Goal: Task Accomplishment & Management: Complete application form

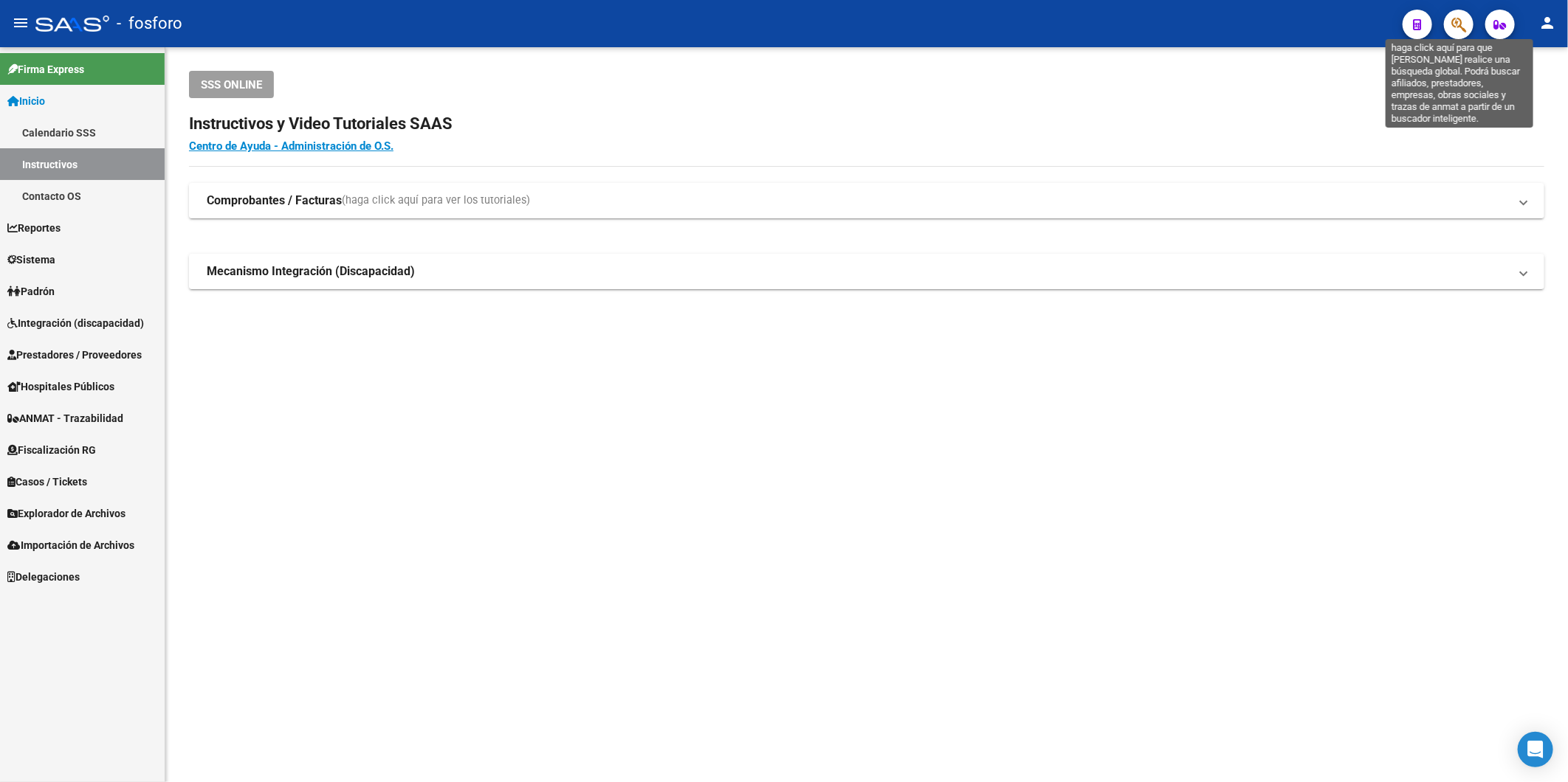
click at [1454, 28] on icon "button" at bounding box center [1458, 24] width 15 height 17
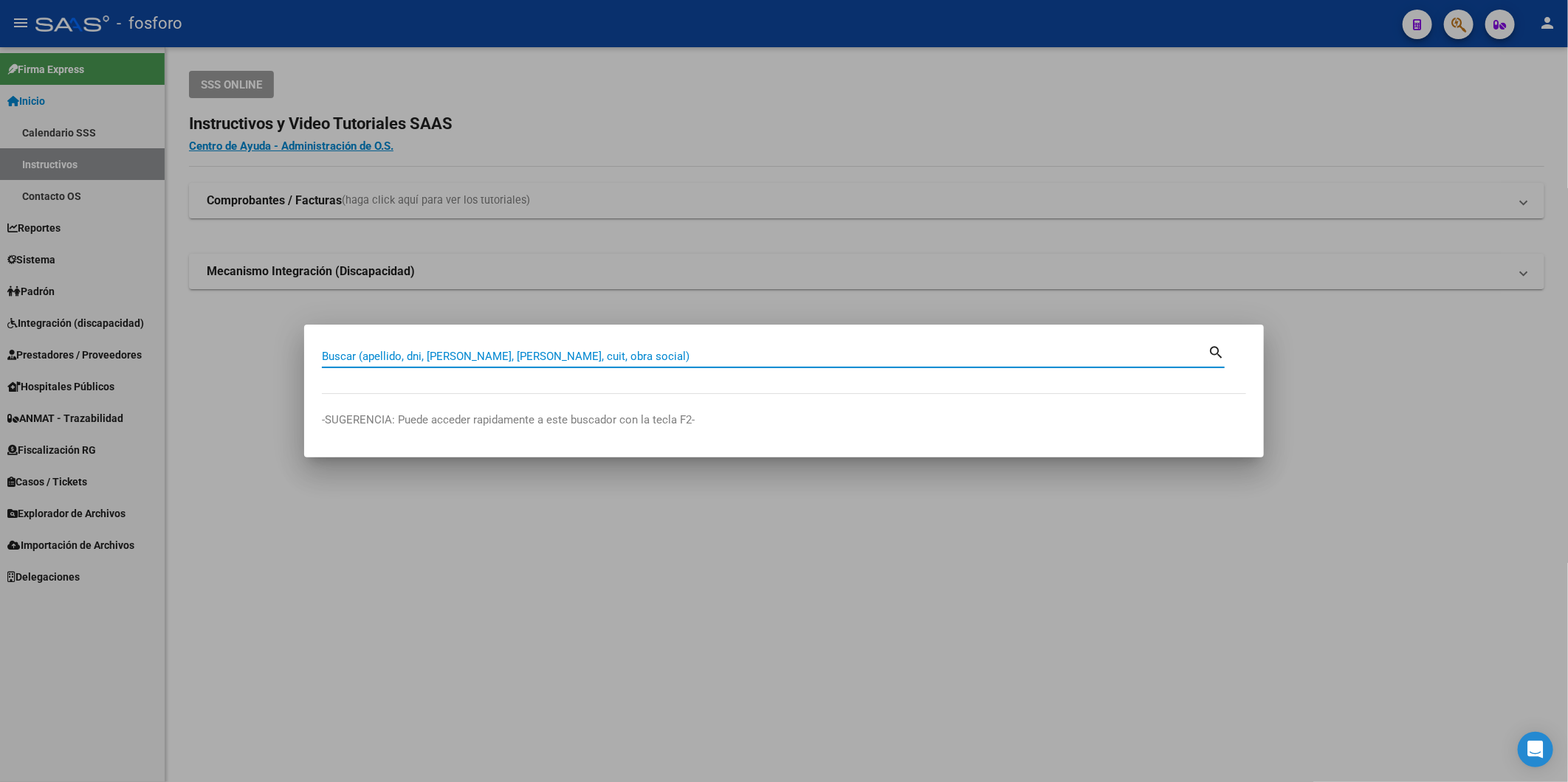
click at [735, 354] on input "Buscar (apellido, dni, [PERSON_NAME], [PERSON_NAME], cuit, obra social)" at bounding box center [764, 356] width 886 height 13
type input "30659708678"
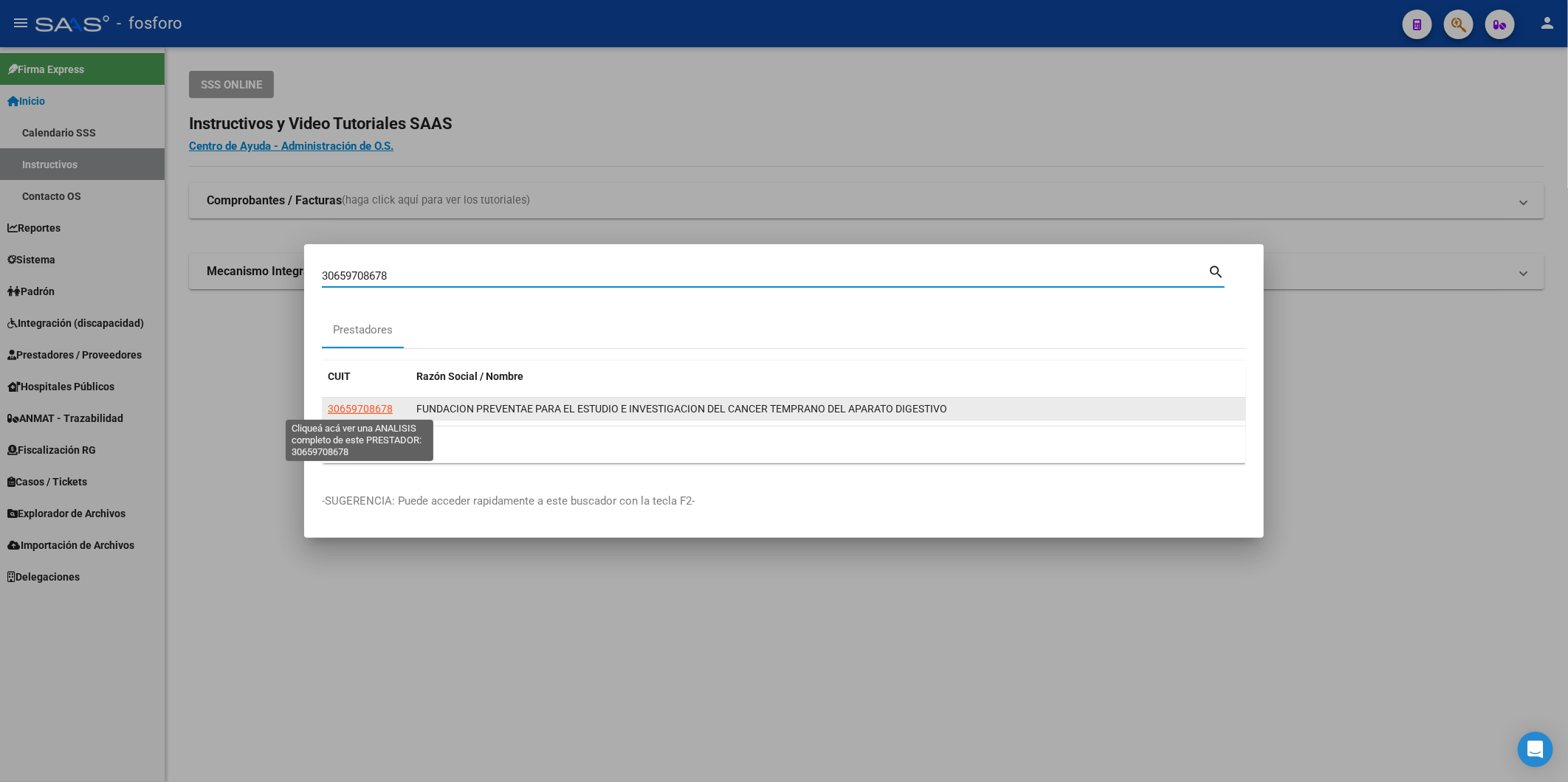
click at [370, 403] on span "30659708678" at bounding box center [360, 408] width 65 height 12
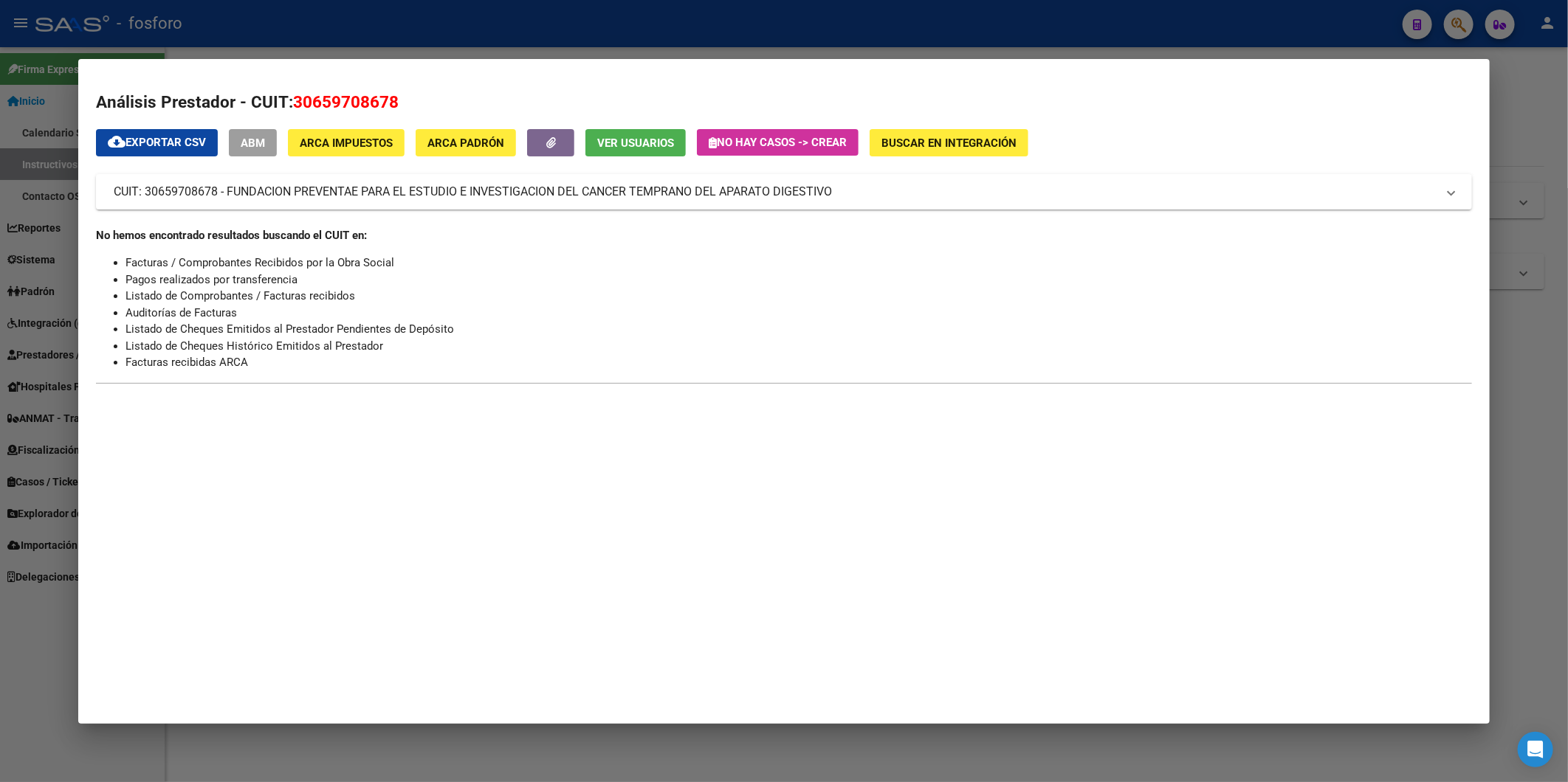
click at [255, 146] on span "ABM" at bounding box center [252, 143] width 24 height 13
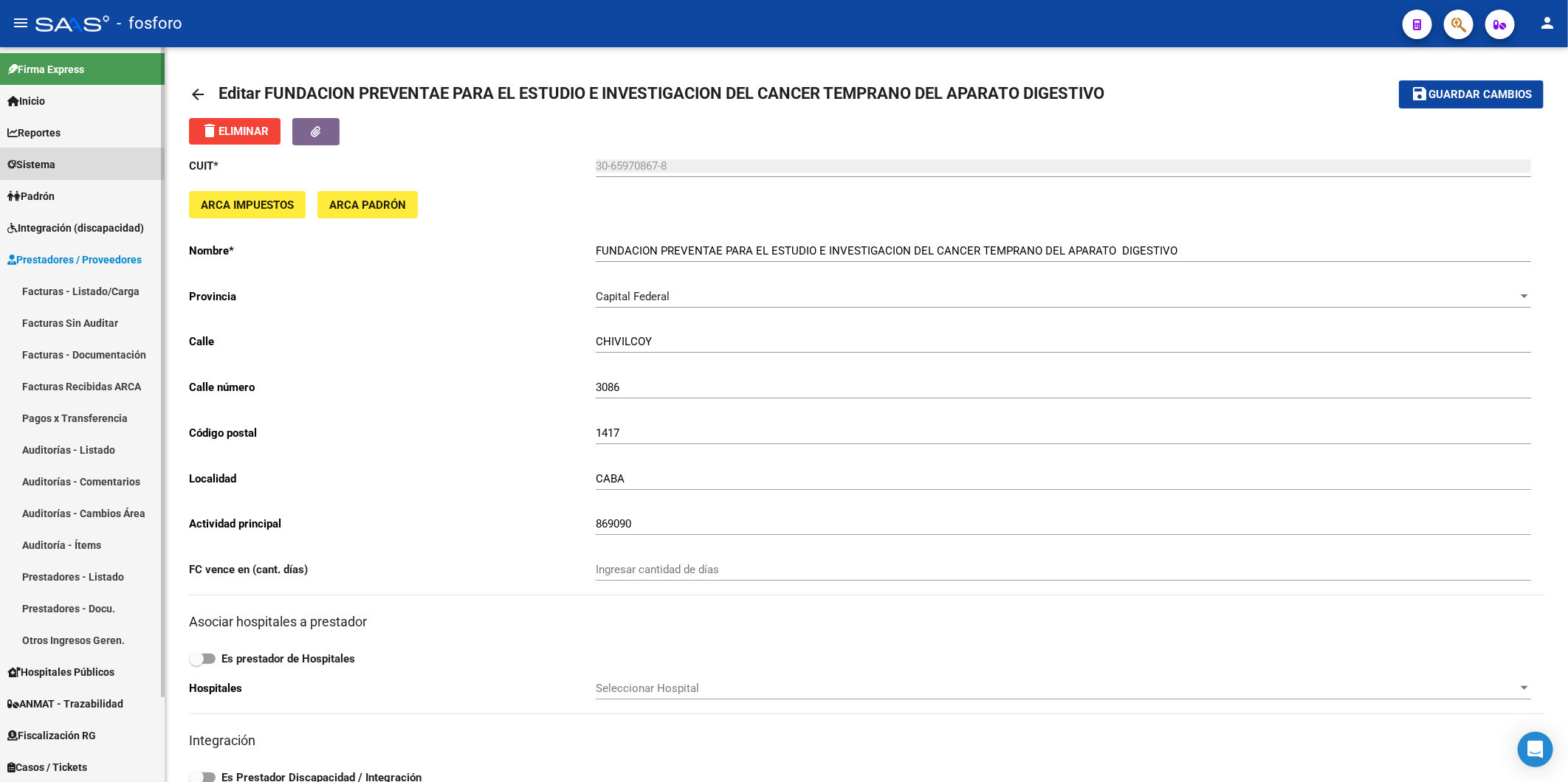
click at [46, 168] on span "Sistema" at bounding box center [31, 164] width 48 height 16
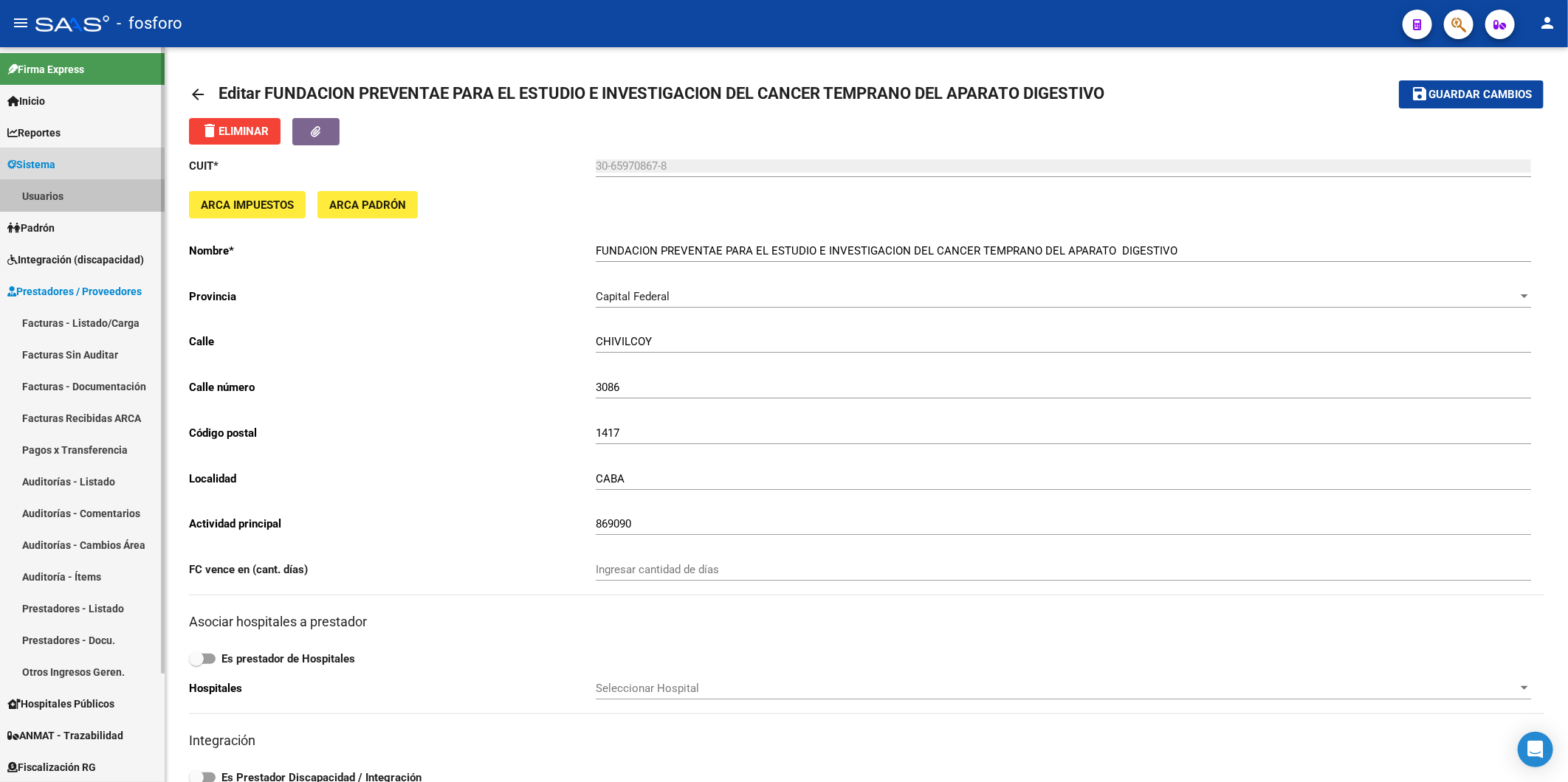
click at [54, 203] on link "Usuarios" at bounding box center [82, 196] width 164 height 32
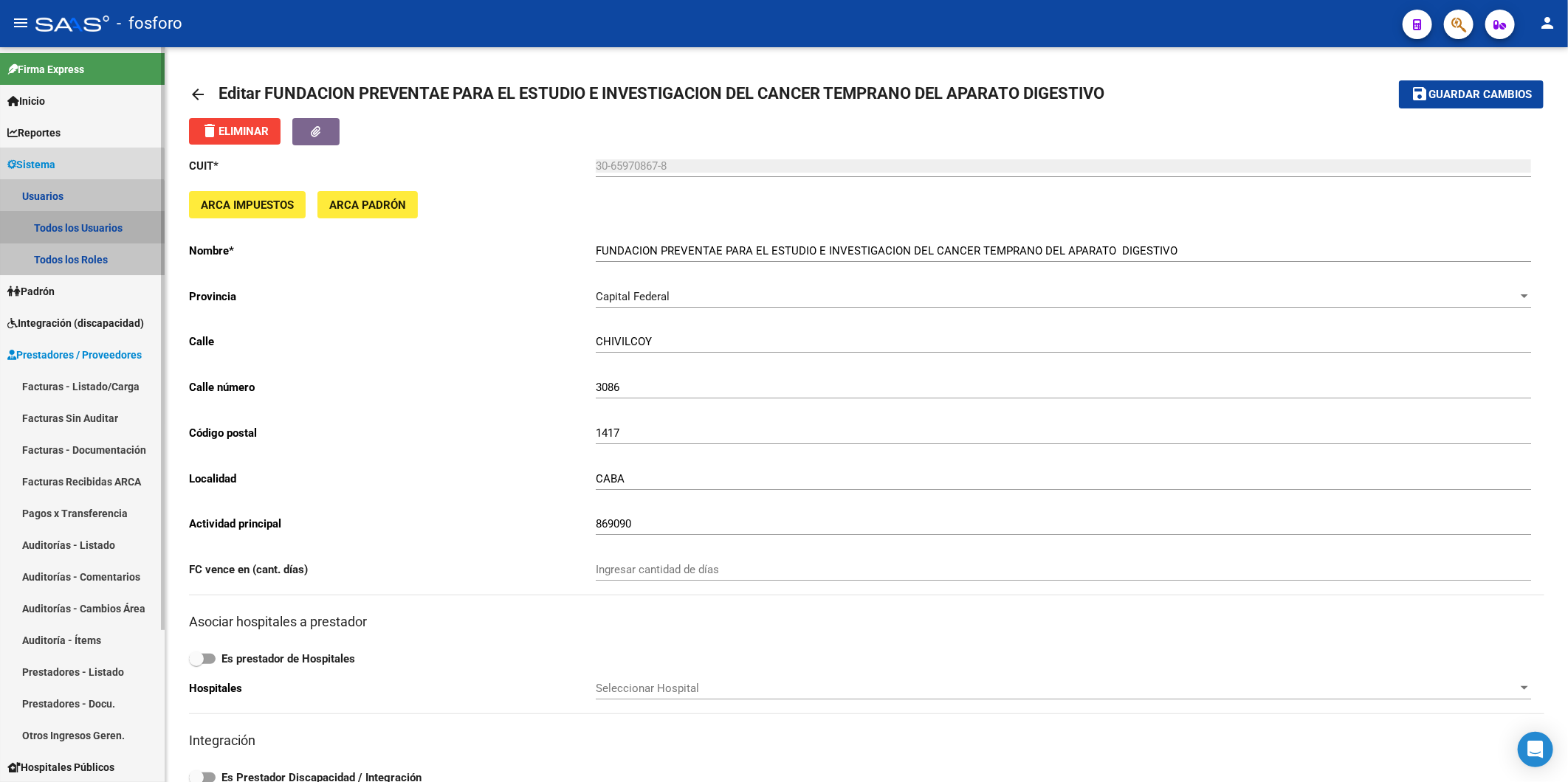
click at [54, 229] on link "Todos los Usuarios" at bounding box center [82, 228] width 164 height 32
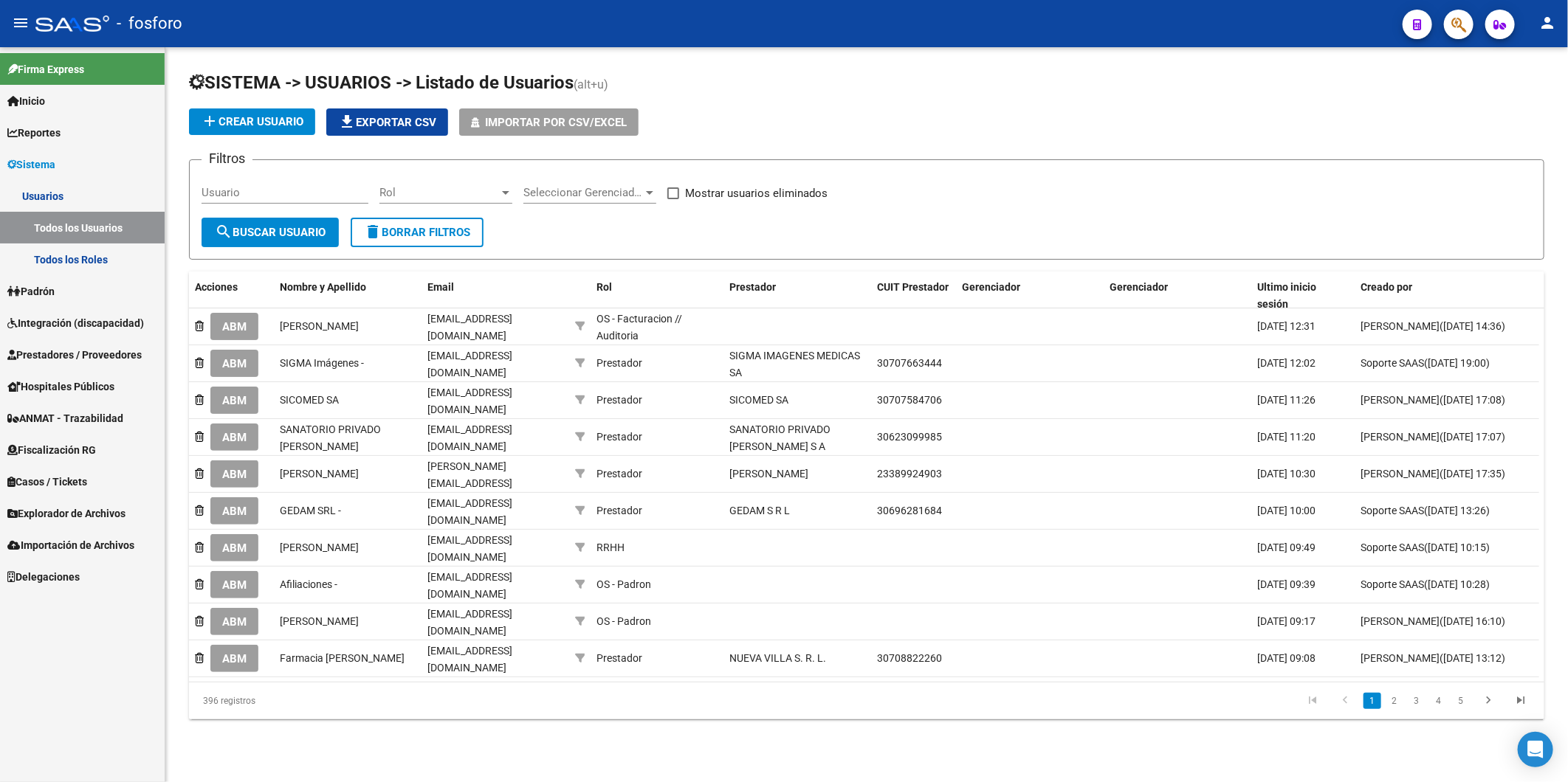
click at [271, 196] on input "Usuario" at bounding box center [285, 192] width 167 height 13
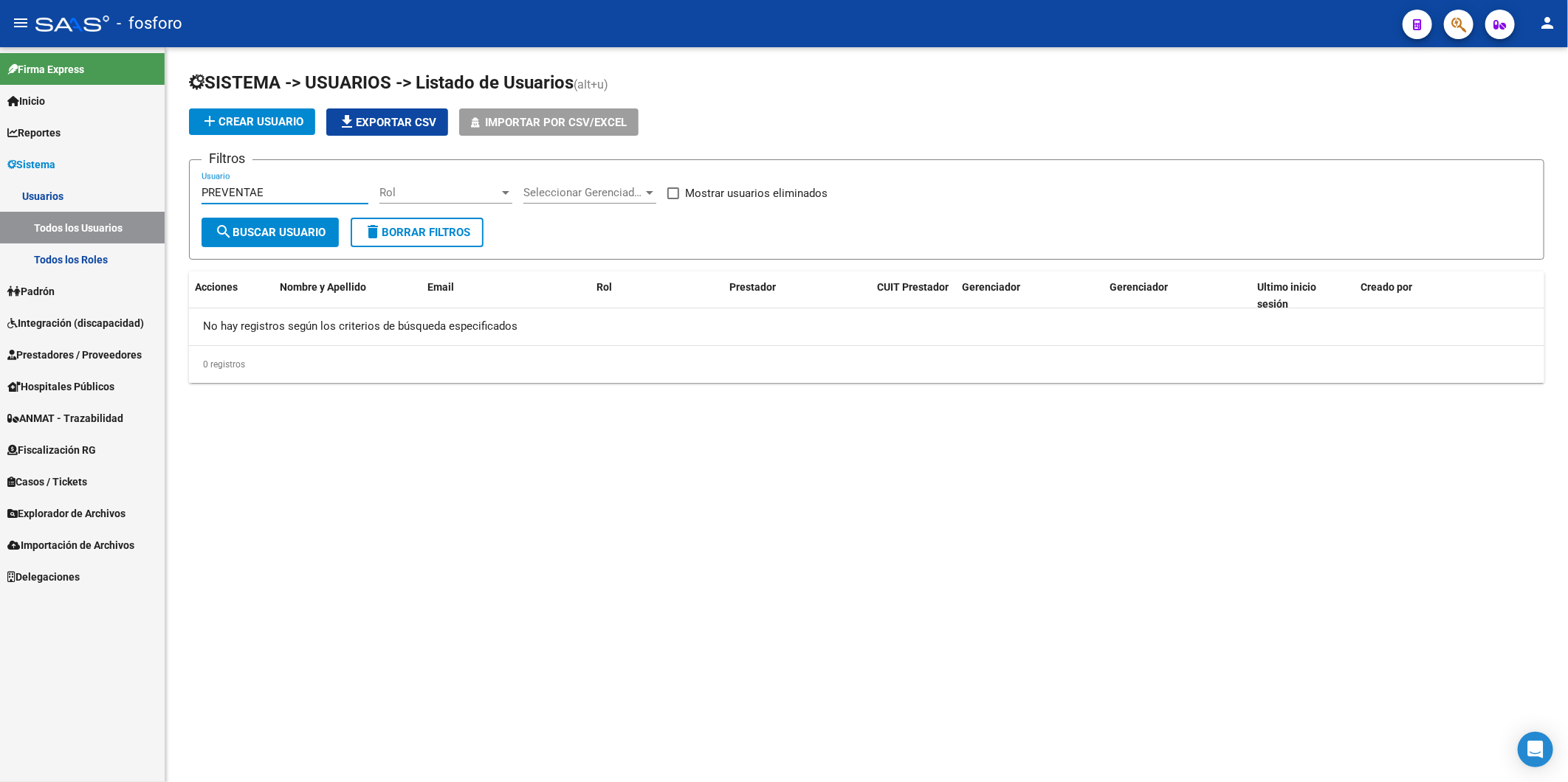
type input "PREVENTAE"
drag, startPoint x: 286, startPoint y: 185, endPoint x: 157, endPoint y: 189, distance: 129.1
click at [157, 189] on mat-sidenav-container "Firma Express Inicio Calendario SSS Instructivos Contacto OS Reportes Ingresos …" at bounding box center [784, 414] width 1568 height 735
drag, startPoint x: 157, startPoint y: 189, endPoint x: 293, endPoint y: 200, distance: 136.4
click at [293, 199] on input "PREVENTAE" at bounding box center [285, 192] width 167 height 13
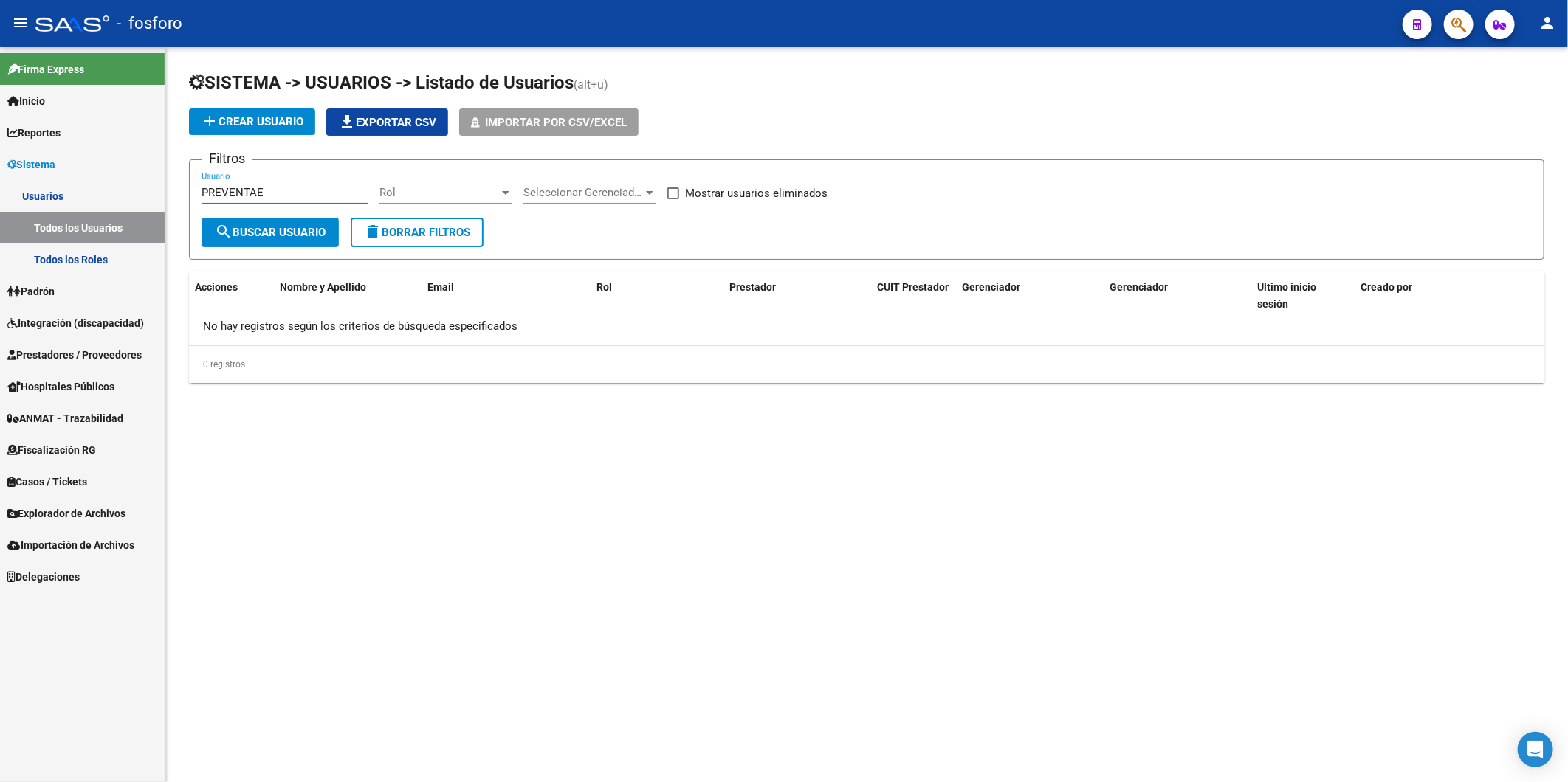
drag, startPoint x: 291, startPoint y: 197, endPoint x: 170, endPoint y: 172, distance: 123.6
click at [160, 186] on mat-sidenav-container "Firma Express Inicio Calendario SSS Instructivos Contacto OS Reportes Ingresos …" at bounding box center [784, 414] width 1568 height 735
click at [258, 126] on span "add Crear Usuario" at bounding box center [252, 121] width 103 height 13
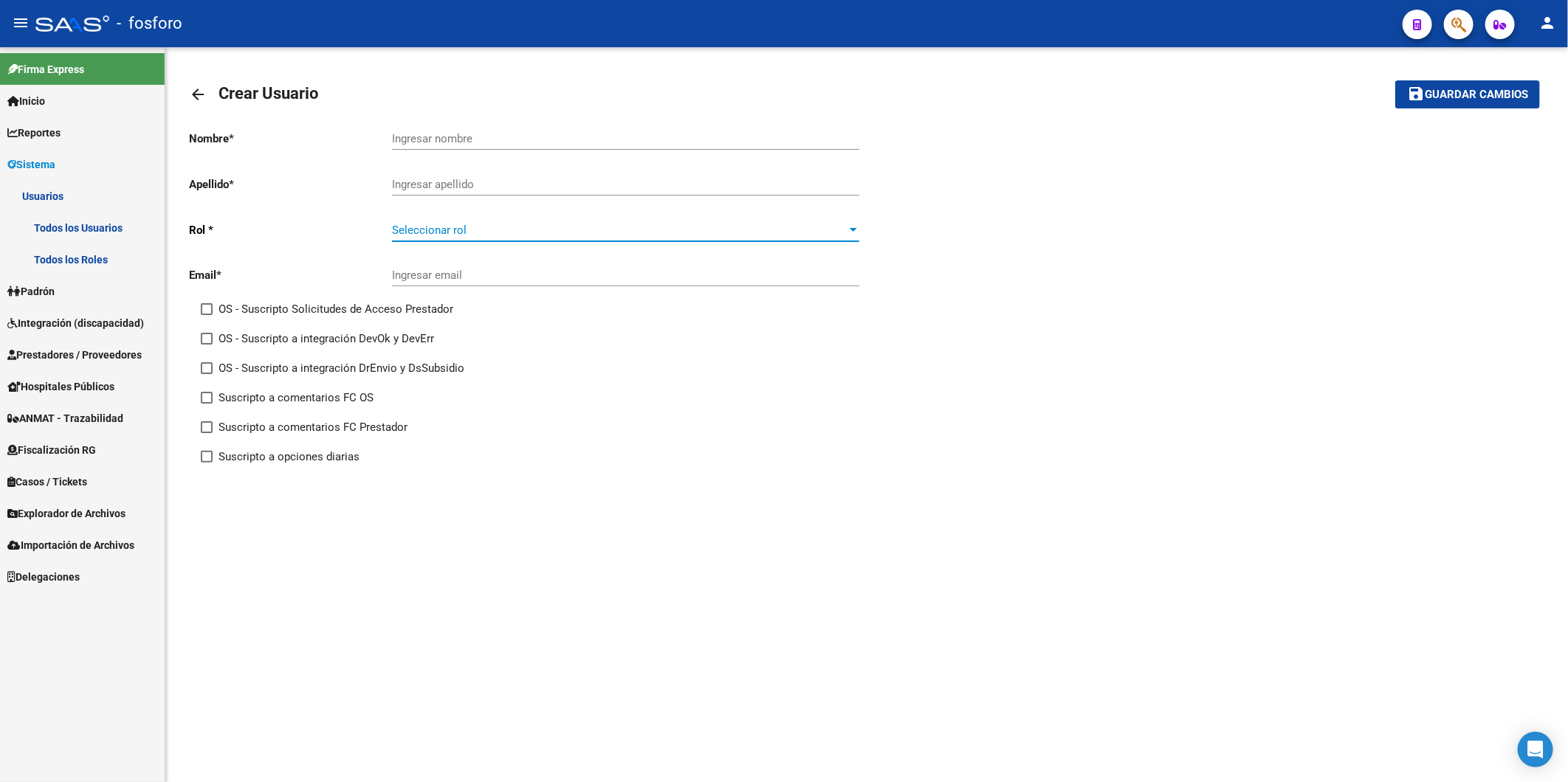
click at [498, 225] on span "Seleccionar rol" at bounding box center [619, 229] width 454 height 13
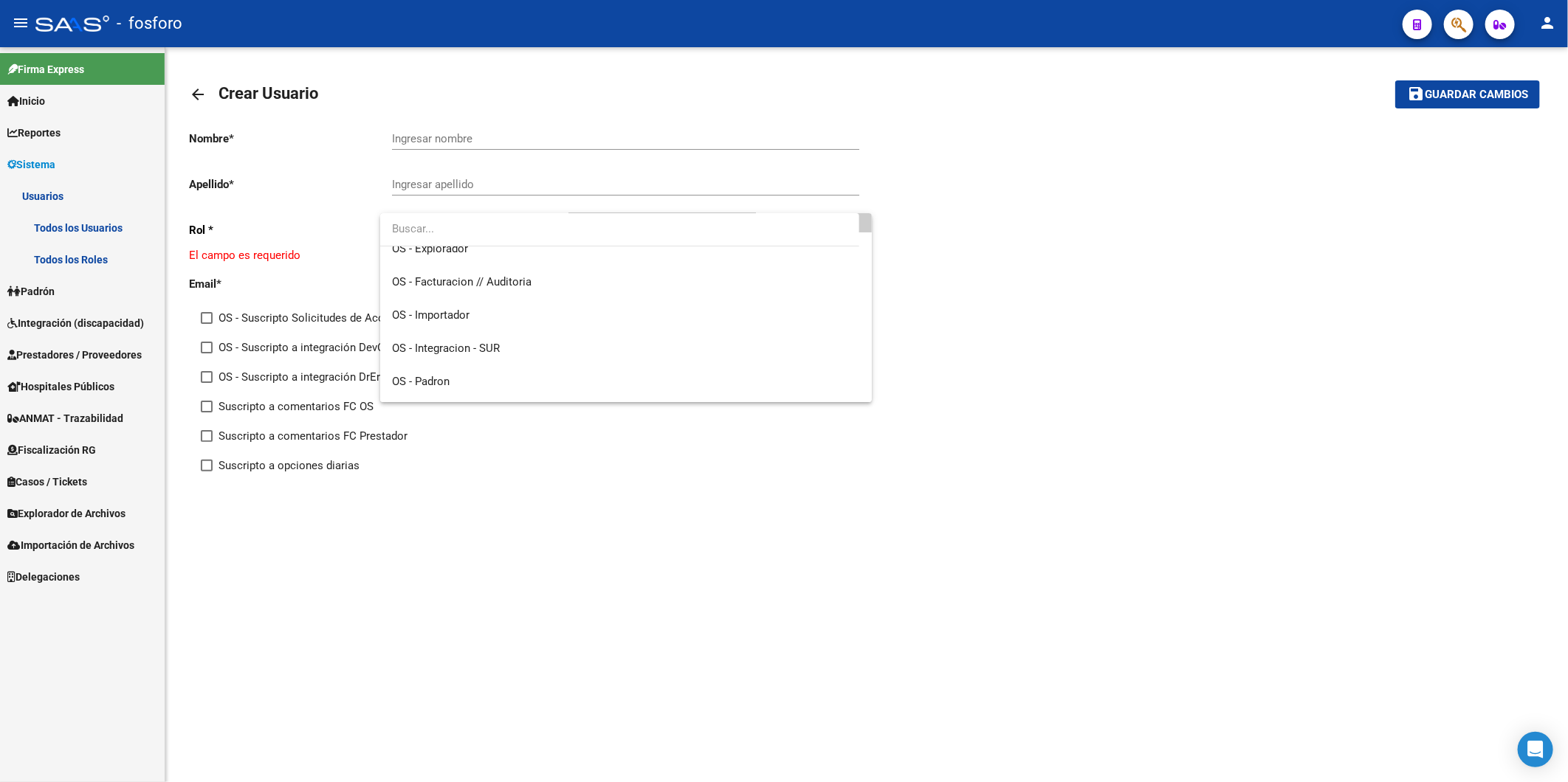
scroll to position [111, 0]
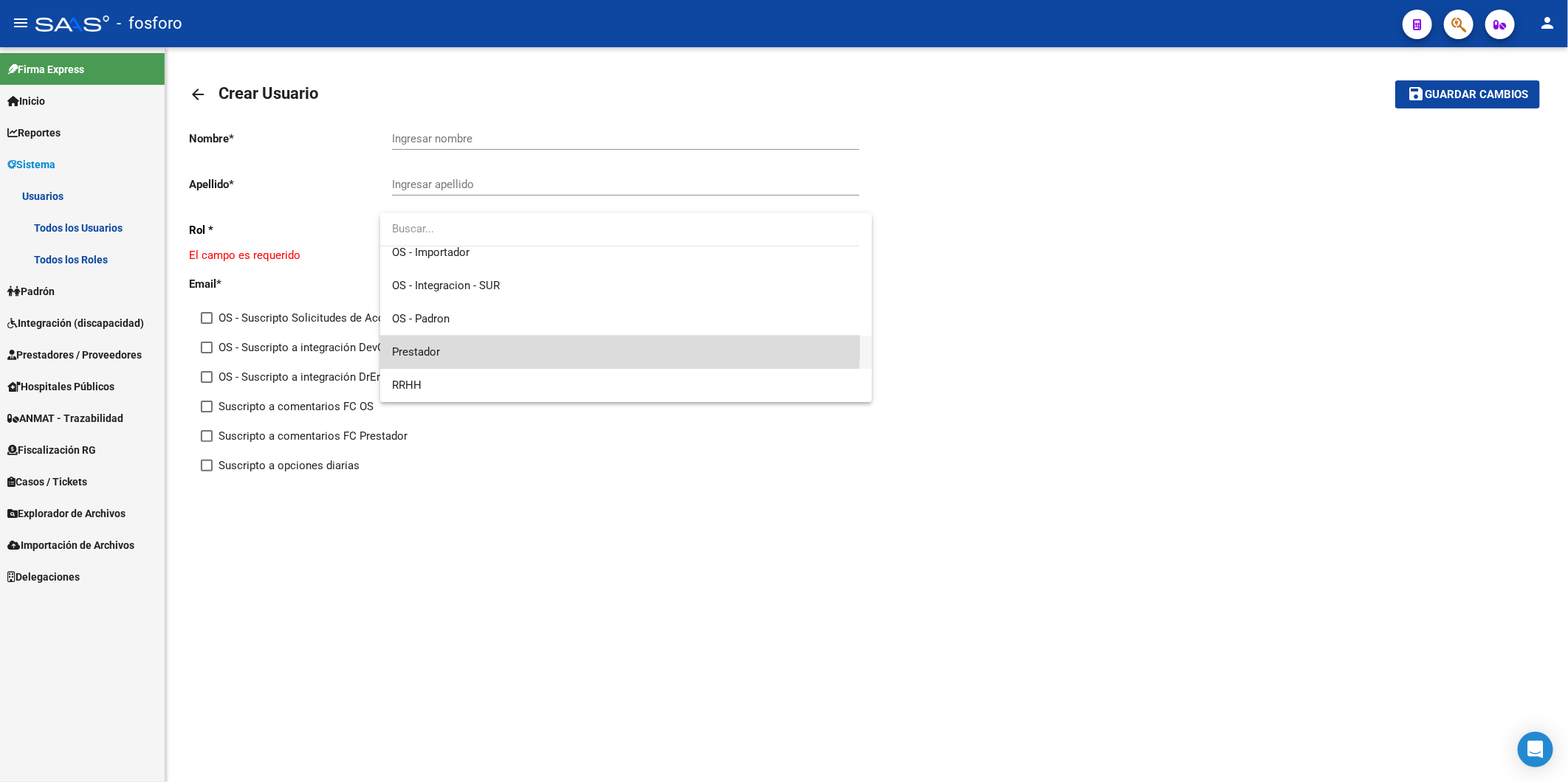
click at [495, 345] on span "Prestador" at bounding box center [626, 352] width 468 height 33
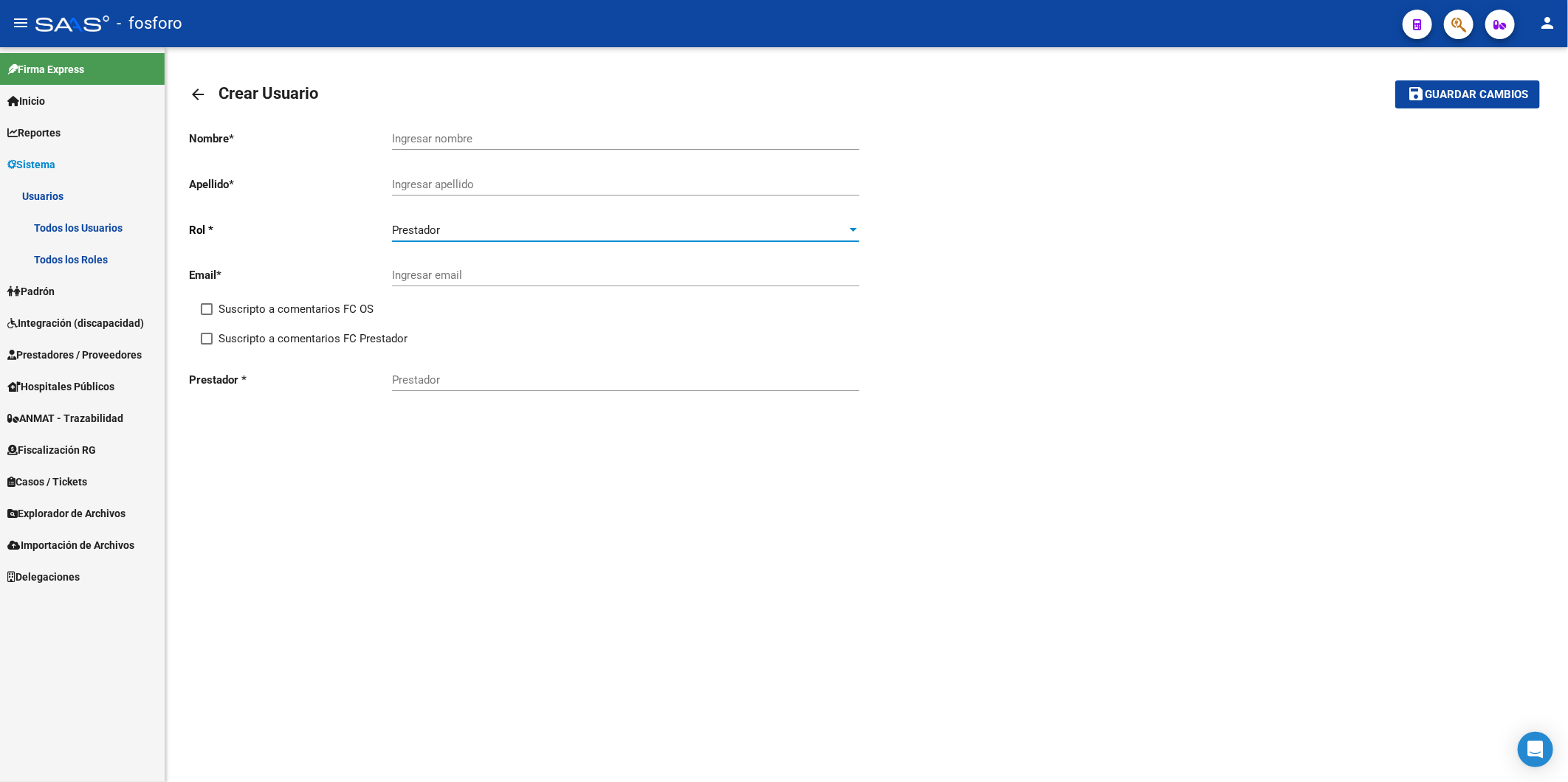
click at [472, 374] on input "Prestador" at bounding box center [625, 379] width 467 height 13
paste input "30659708678"
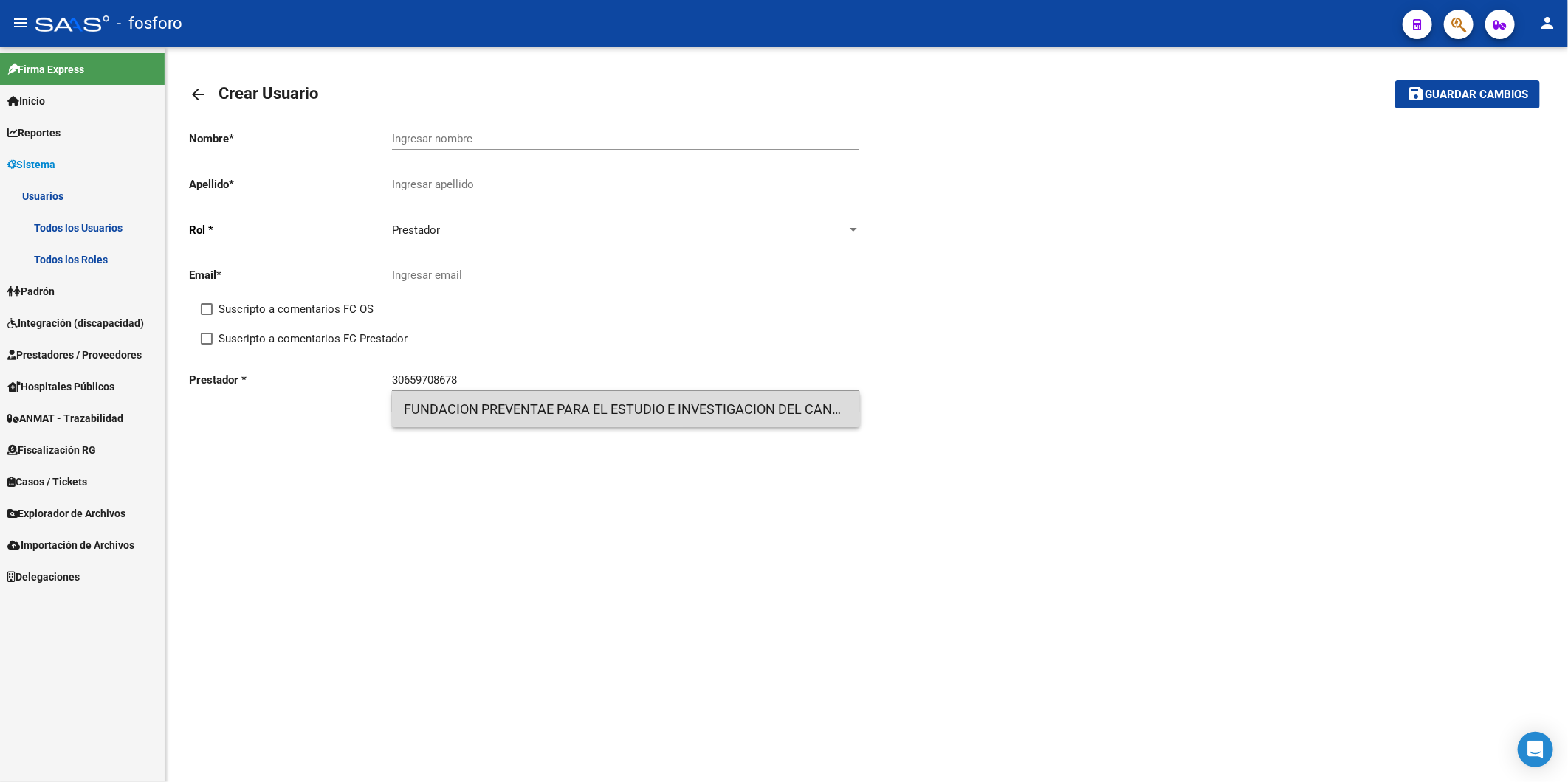
click at [490, 406] on span "FUNDACION PREVENTAE PARA EL ESTUDIO E INVESTIGACION DEL CANCER TEMPRANO DEL APA…" at bounding box center [626, 410] width 445 height 36
type input "FUNDACION PREVENTAE PARA EL ESTUDIO E INVESTIGACION DEL CANCER TEMPRANO DEL APA…"
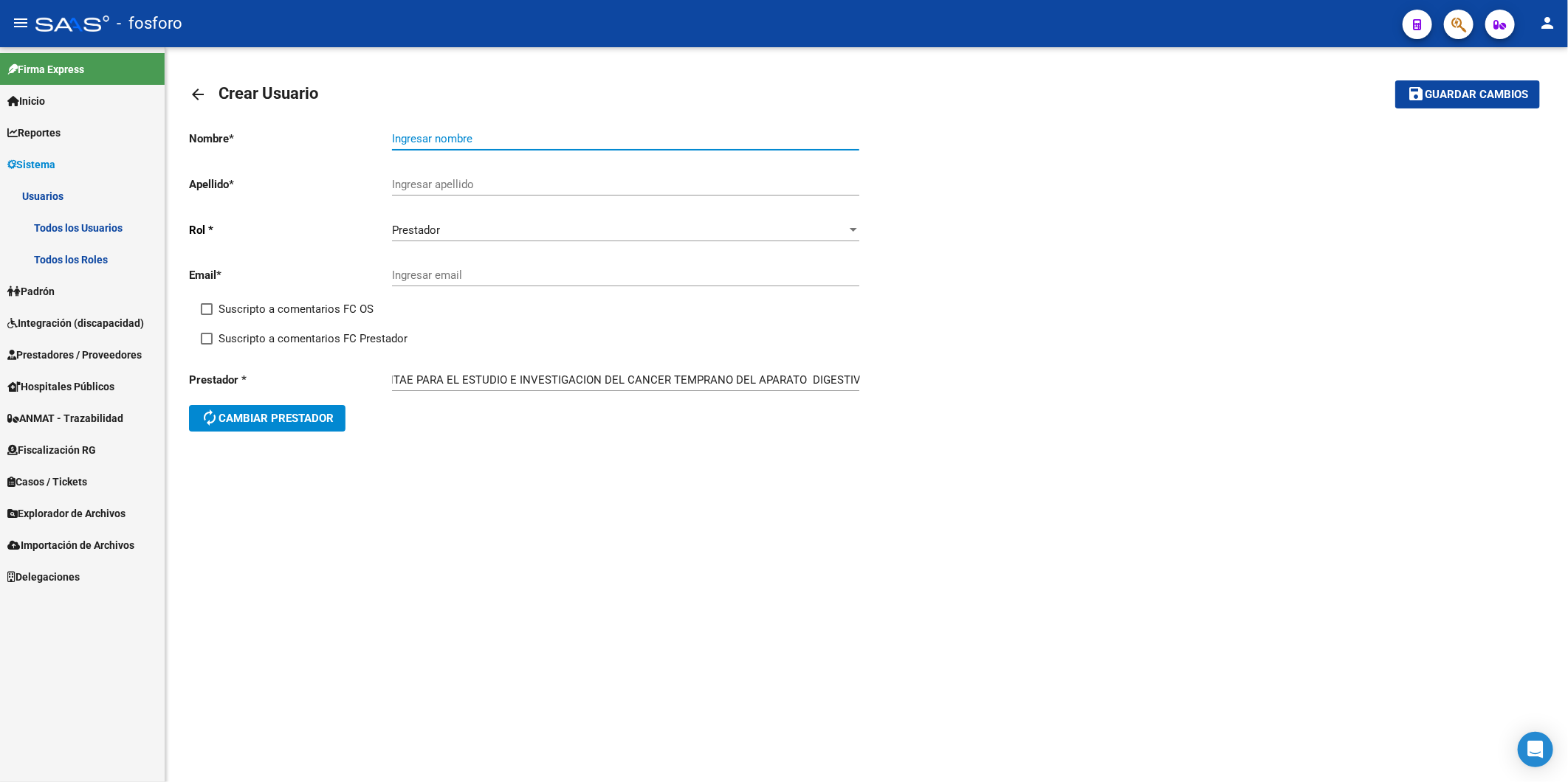
click at [488, 142] on input "Ingresar nombre" at bounding box center [625, 138] width 467 height 13
type input "f"
type input "FUND. PREVENTAE PARA EL ESTUDIO E INV. DEL [MEDICAL_DATA] TEMPRANO DEL APARATO …"
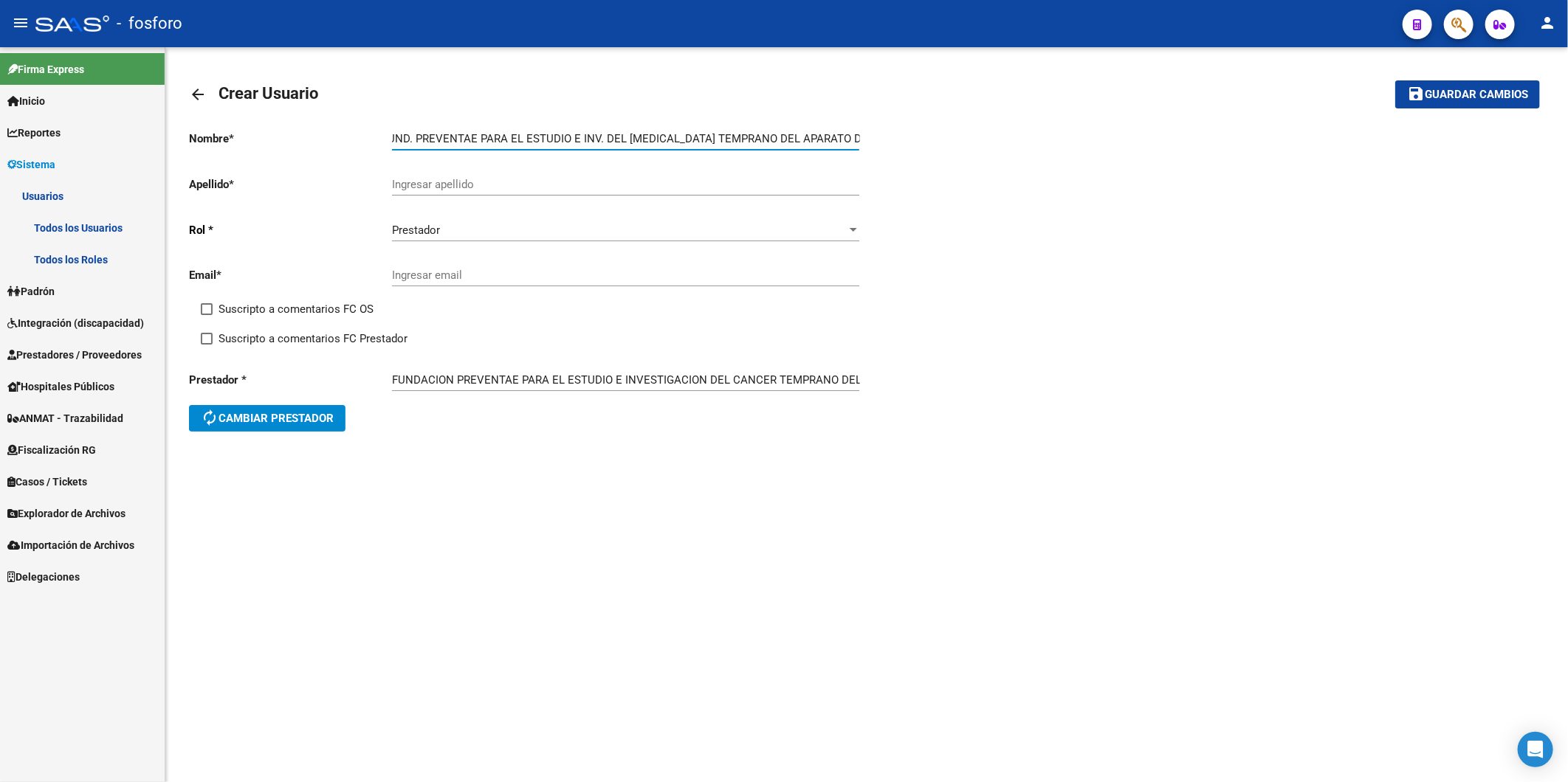
click at [406, 187] on input "Ingresar apellido" at bounding box center [625, 184] width 467 height 13
type input "-"
click at [1296, 439] on div "Nombre * FUND. PREVENTAE PARA EL ESTUDIO E INV. DEL [MEDICAL_DATA] TEMPRANO DEL…" at bounding box center [866, 282] width 1355 height 329
click at [532, 278] on input "Ingresar email" at bounding box center [625, 275] width 467 height 13
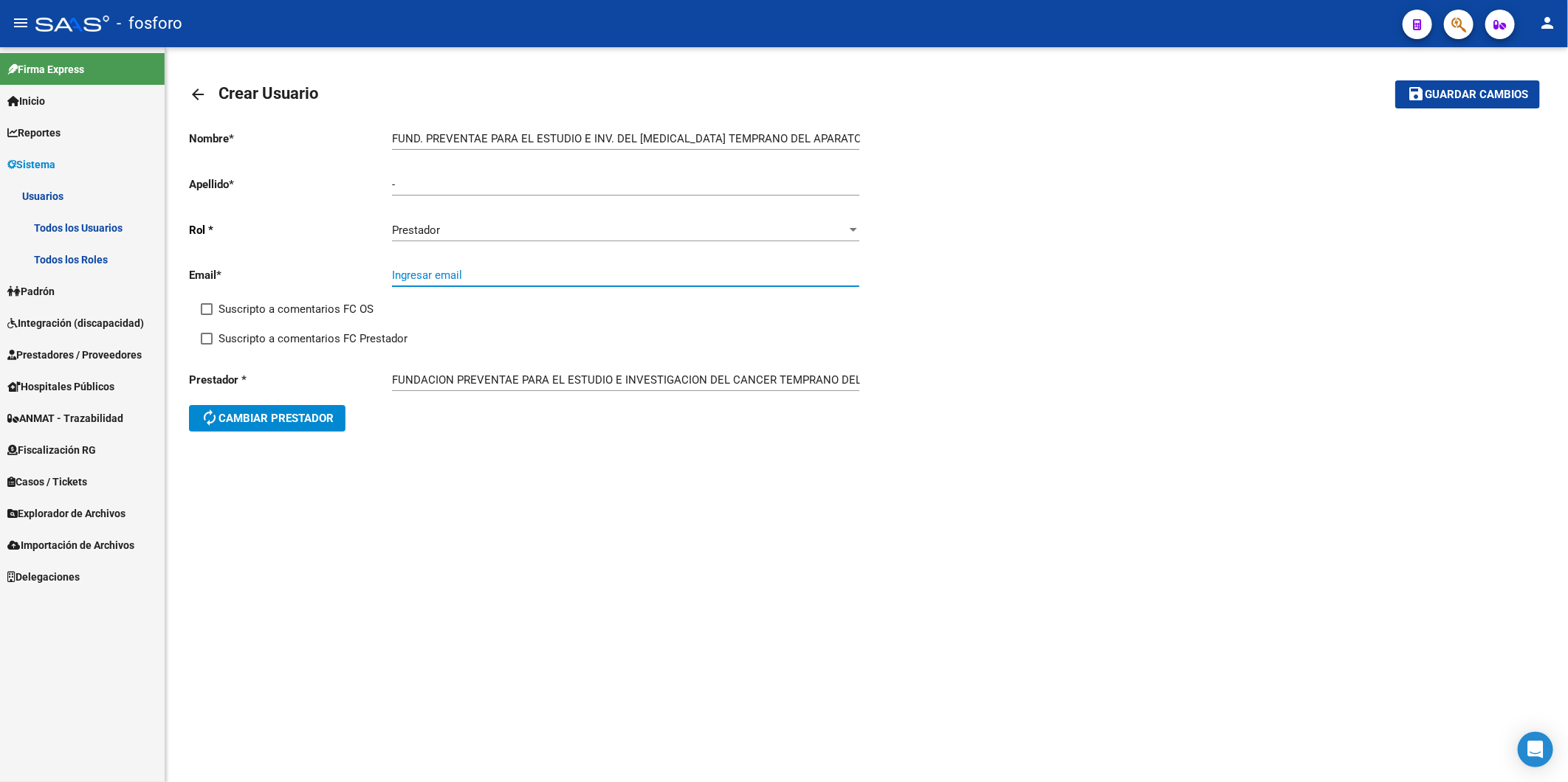
paste input "[EMAIL_ADDRESS][DOMAIN_NAME]"
type input "[EMAIL_ADDRESS][DOMAIN_NAME]"
click at [1442, 96] on span "Guardar cambios" at bounding box center [1476, 95] width 104 height 13
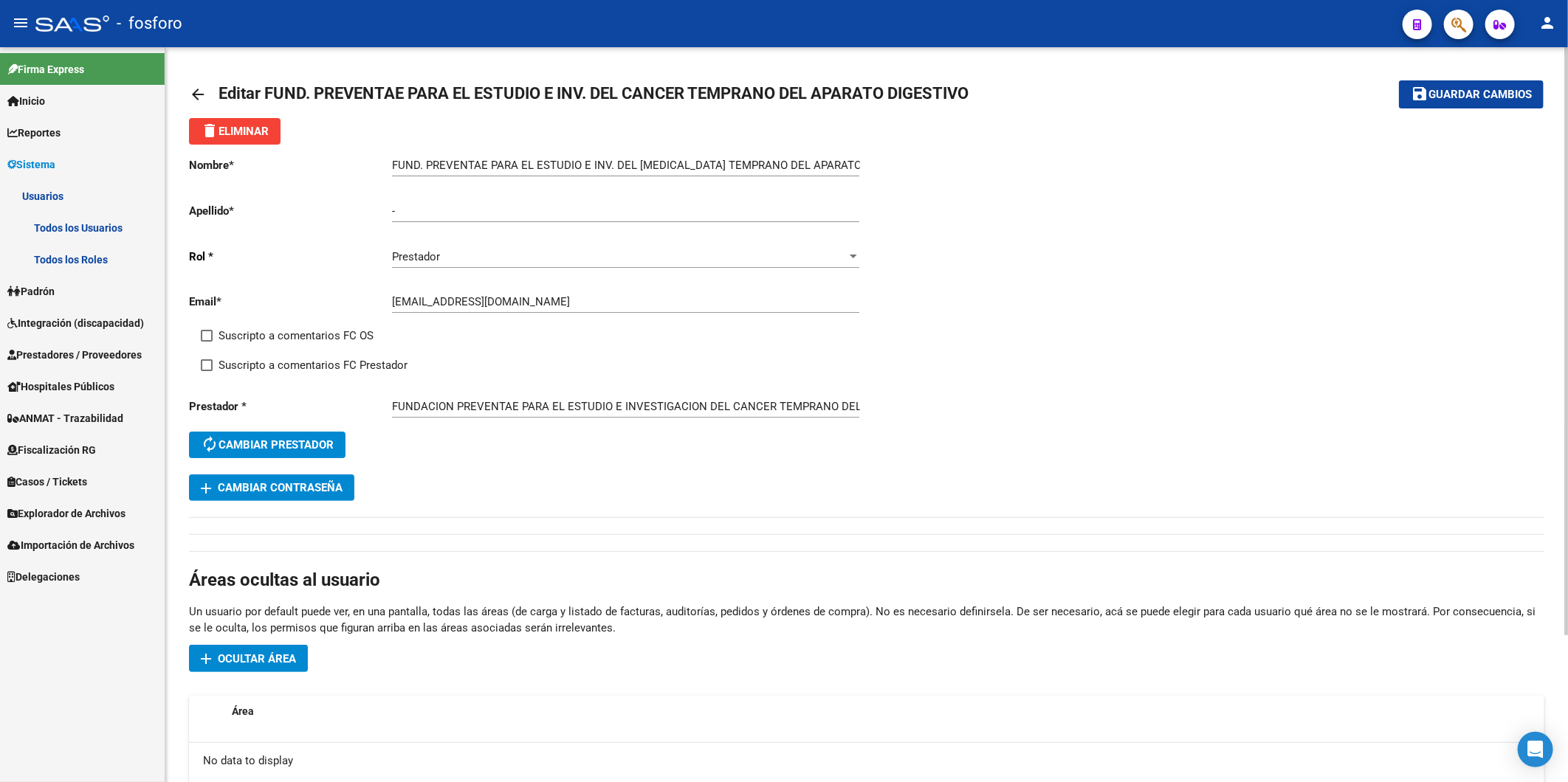
click at [197, 94] on mat-icon "arrow_back" at bounding box center [198, 95] width 18 height 18
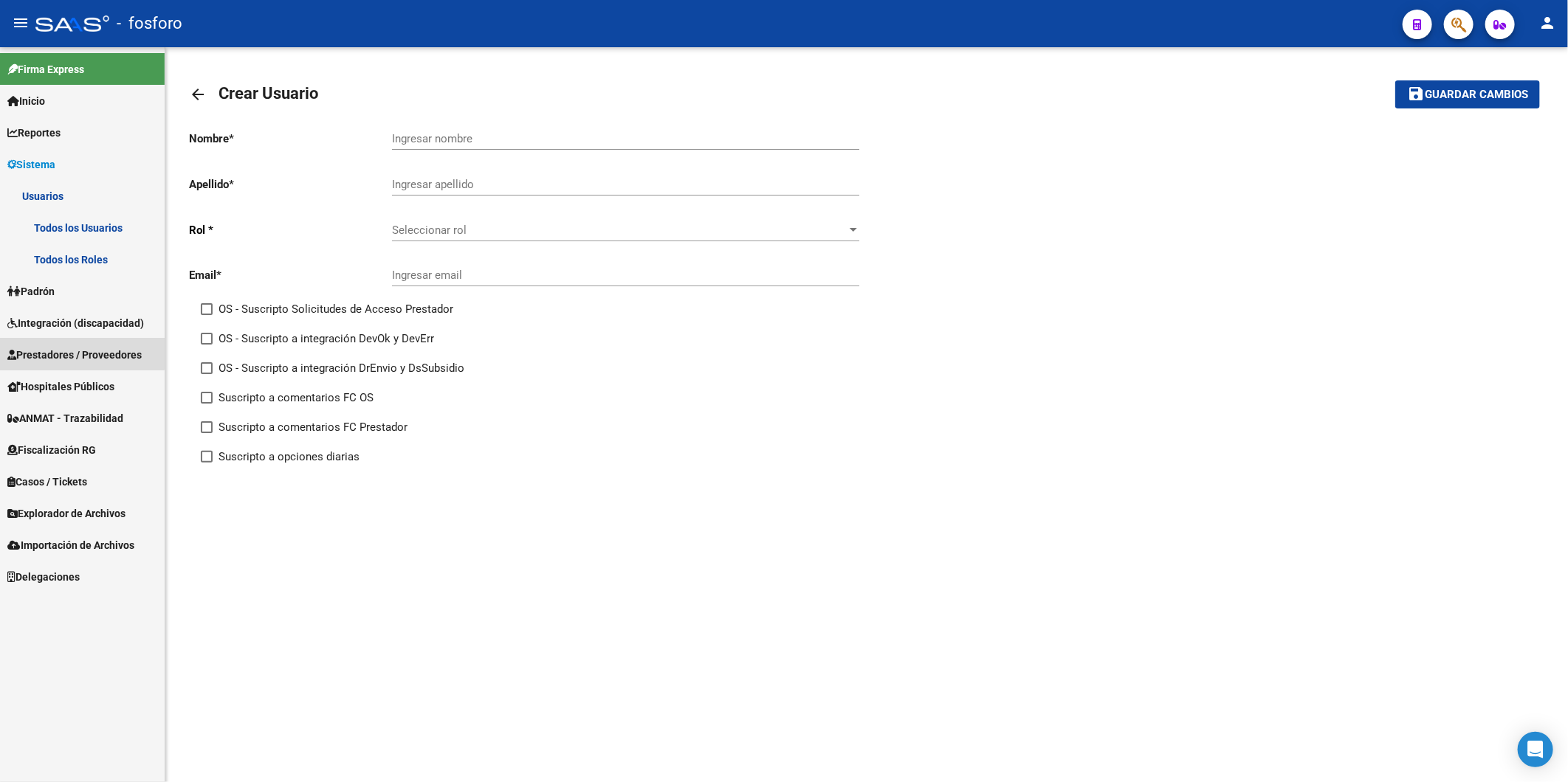
click at [75, 350] on span "Prestadores / Proveedores" at bounding box center [74, 354] width 134 height 16
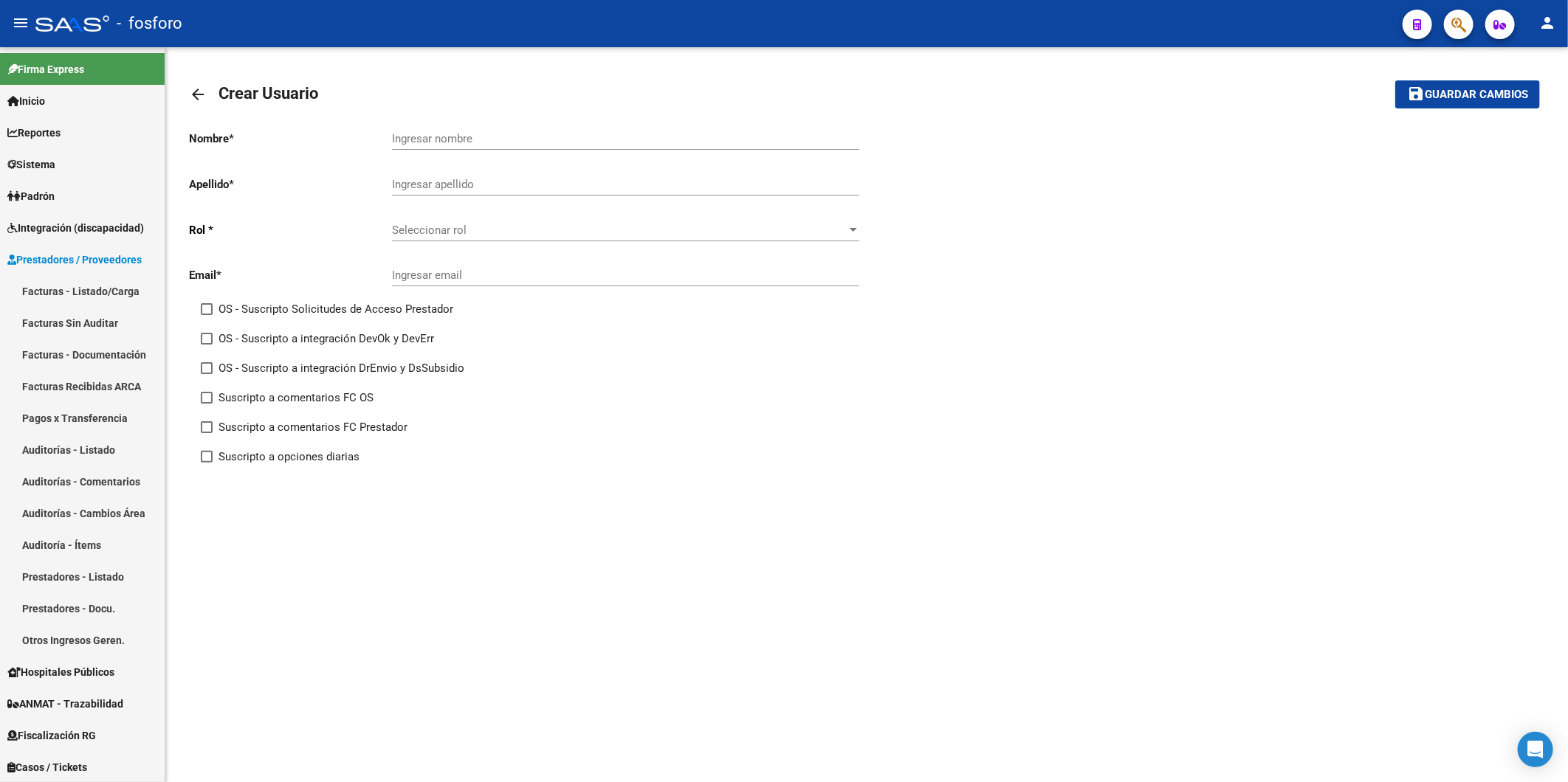
click at [1467, 27] on button "button" at bounding box center [1458, 24] width 29 height 29
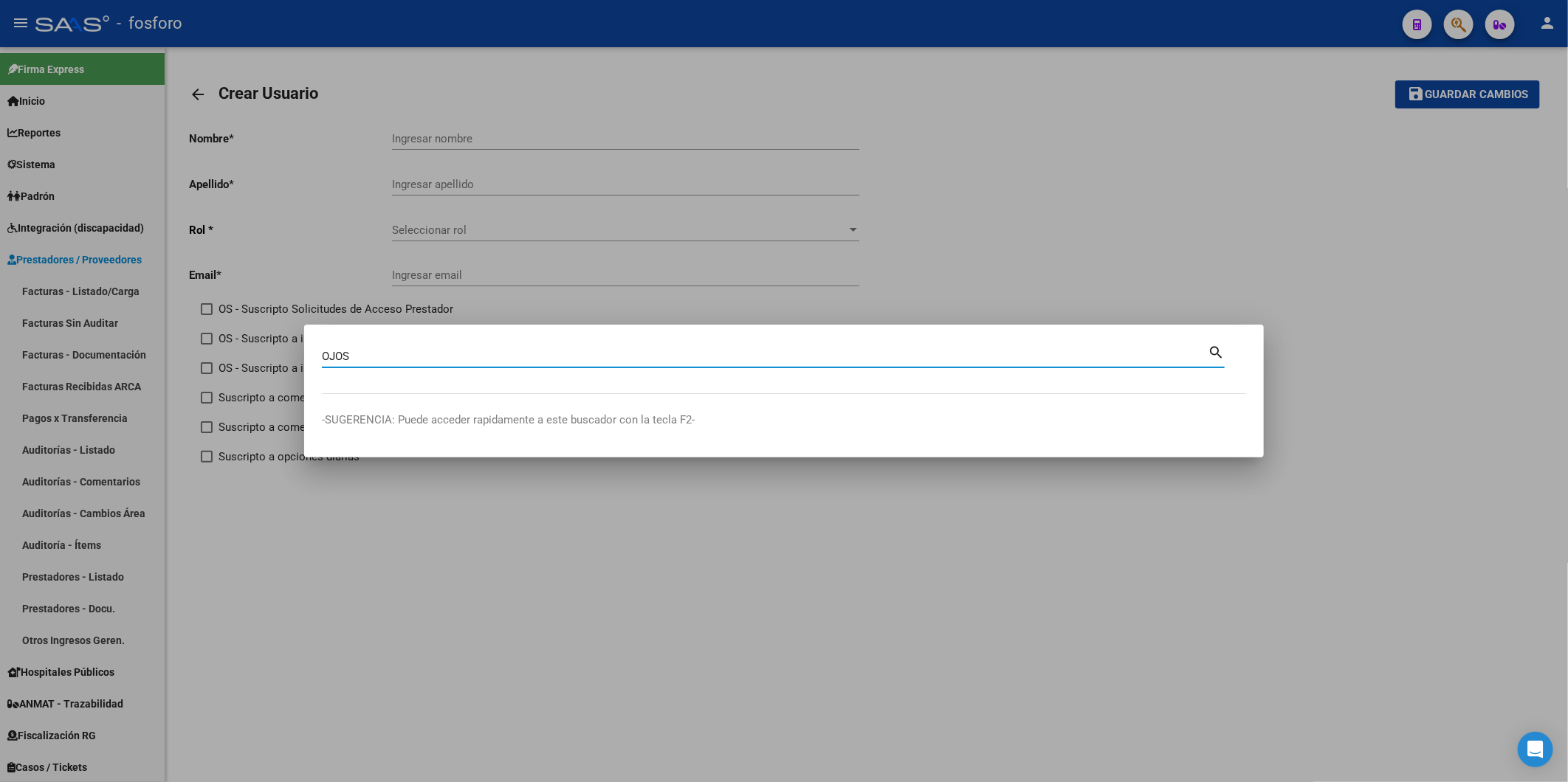
type input "OJOS"
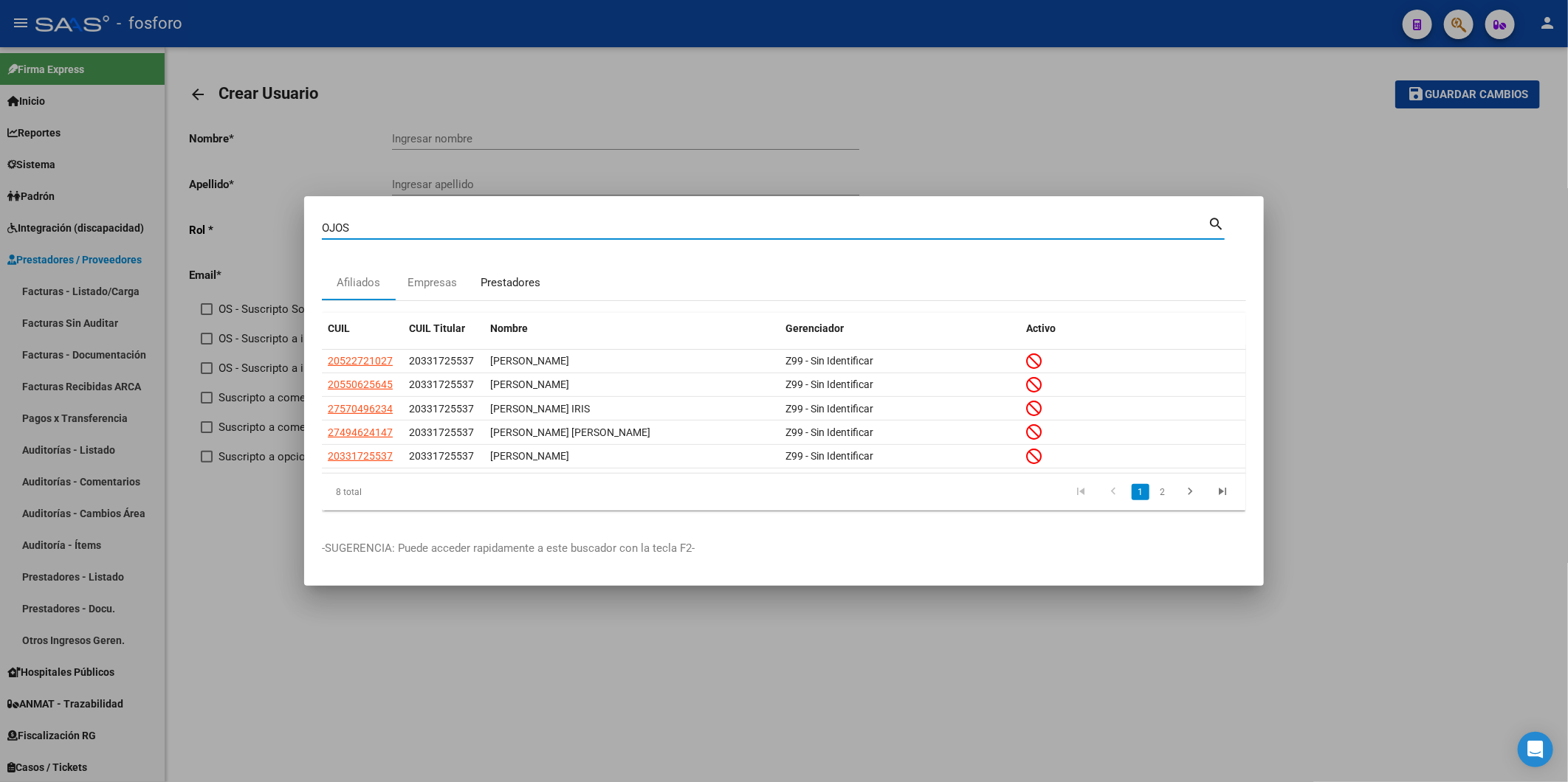
click at [503, 287] on div "Prestadores" at bounding box center [510, 282] width 60 height 17
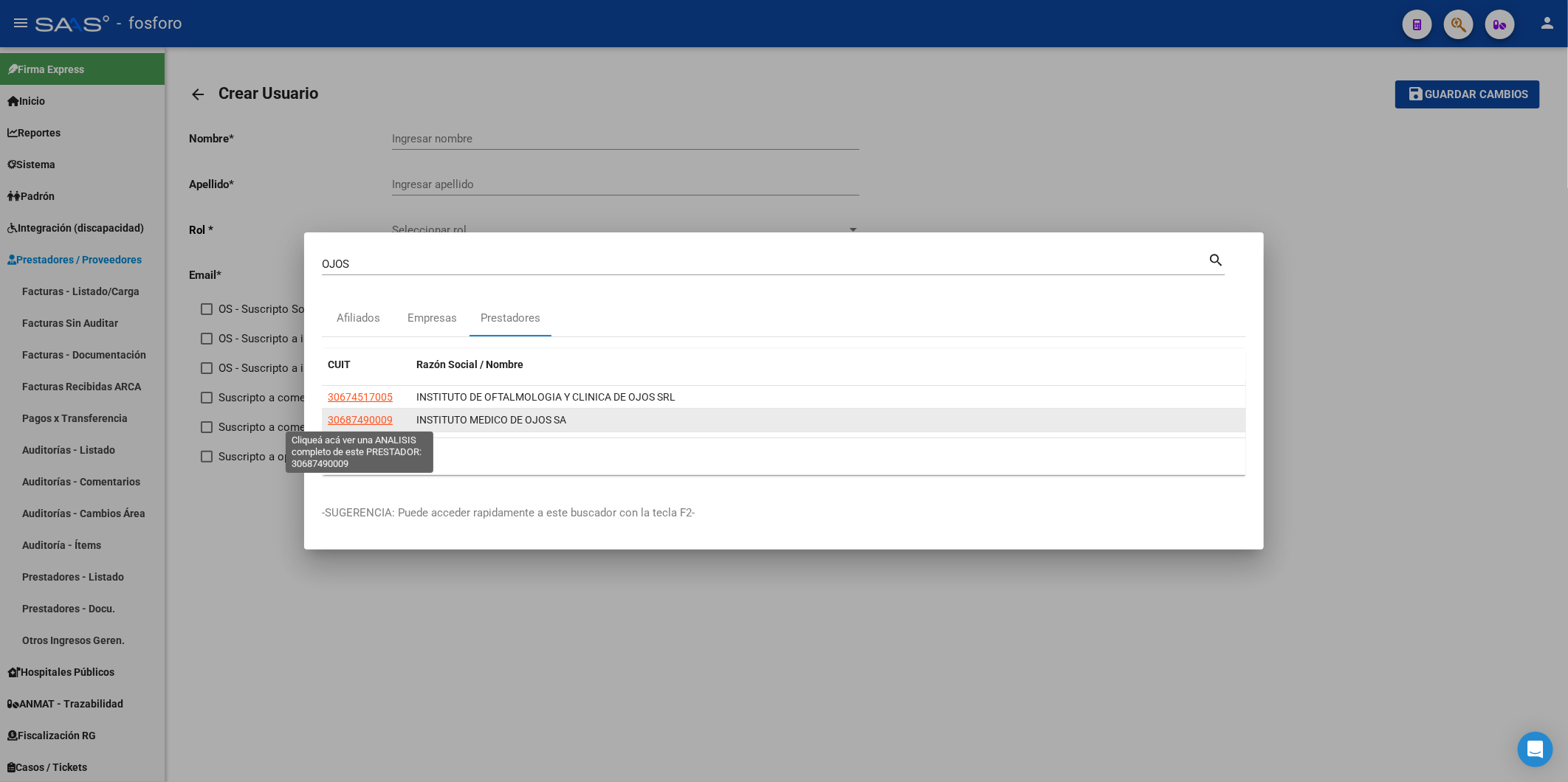
click at [360, 423] on span "30687490009" at bounding box center [360, 420] width 65 height 12
type textarea "30687490009"
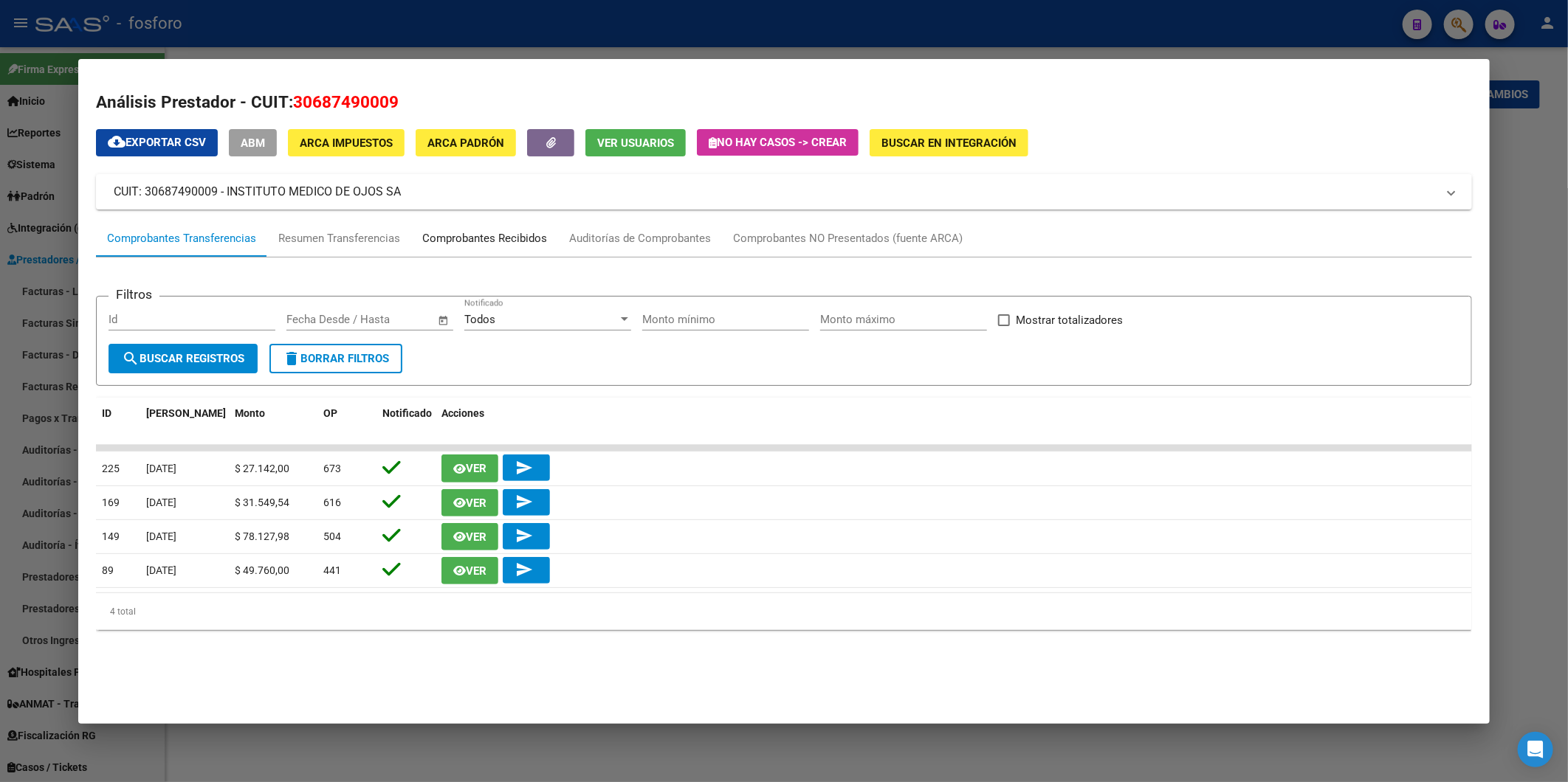
click at [536, 245] on div "Comprobantes Recibidos" at bounding box center [485, 238] width 125 height 17
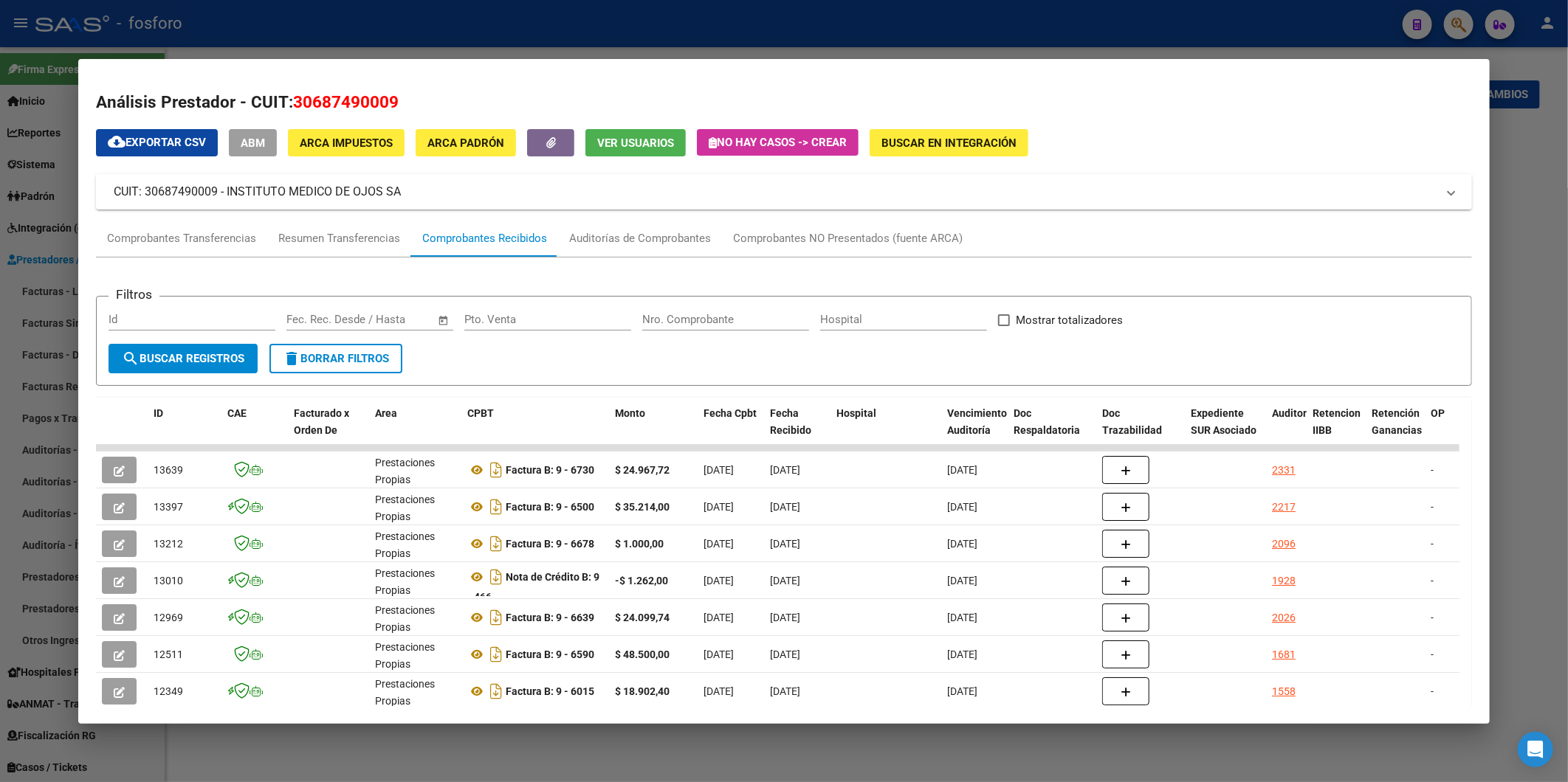
click at [1567, 165] on html "menu - fosforo person Firma Express Inicio Calendario SSS Instructivos Contacto…" at bounding box center [784, 391] width 1568 height 782
